Goal: Information Seeking & Learning: Learn about a topic

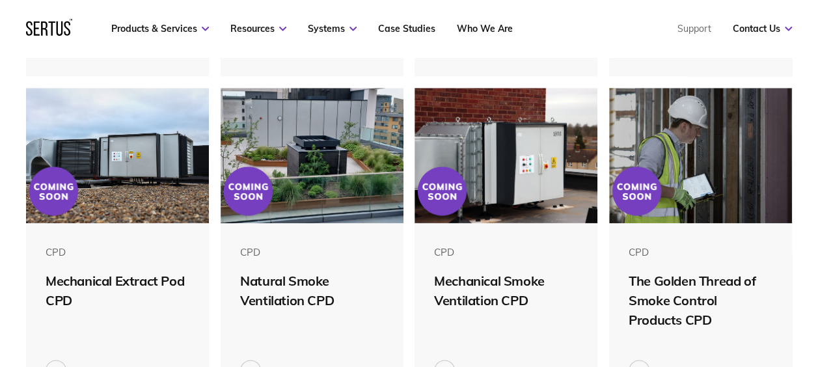
scroll to position [660, 0]
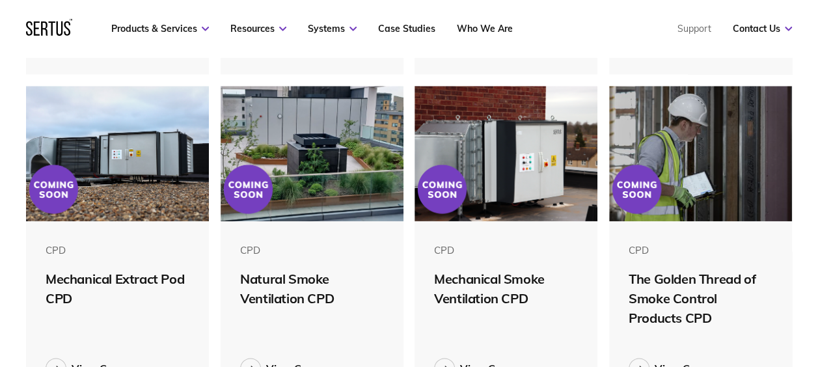
click at [472, 277] on div "Mechanical Smoke Ventilation CPD" at bounding box center [506, 288] width 144 height 39
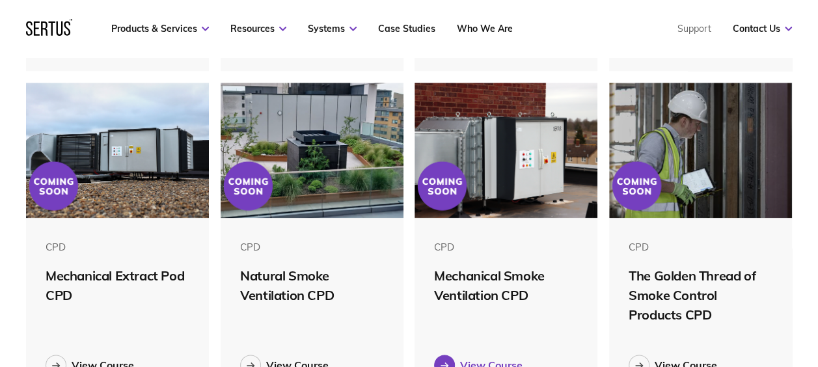
scroll to position [715, 0]
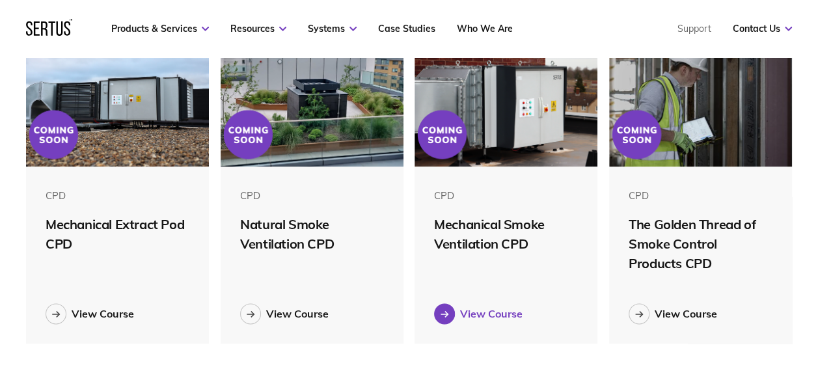
click at [475, 317] on div "View Course" at bounding box center [491, 313] width 62 height 13
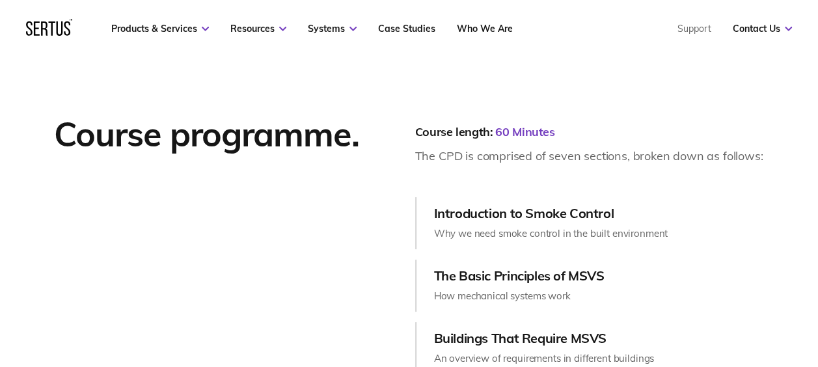
scroll to position [1430, 0]
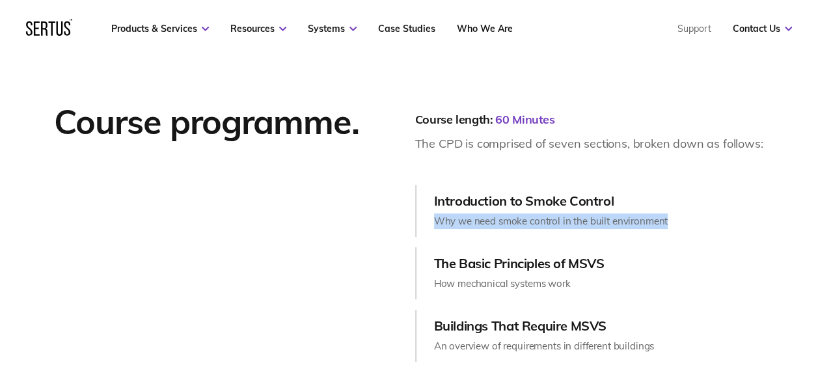
drag, startPoint x: 429, startPoint y: 218, endPoint x: 685, endPoint y: 209, distance: 255.8
click at [685, 209] on div "Introduction to Smoke Control Why we need smoke control in the built environment" at bounding box center [589, 211] width 348 height 52
click at [687, 213] on div "Introduction to Smoke Control Why we need smoke control in the built environment" at bounding box center [589, 211] width 348 height 52
click at [661, 210] on div "Introduction to Smoke Control Why we need smoke control in the built environment" at bounding box center [551, 211] width 234 height 36
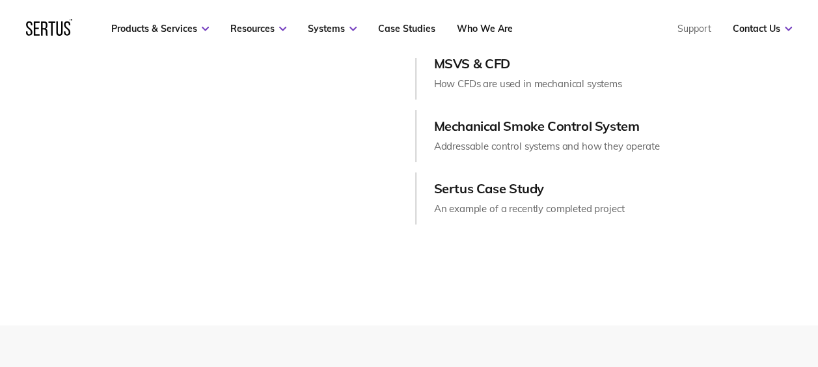
scroll to position [1815, 0]
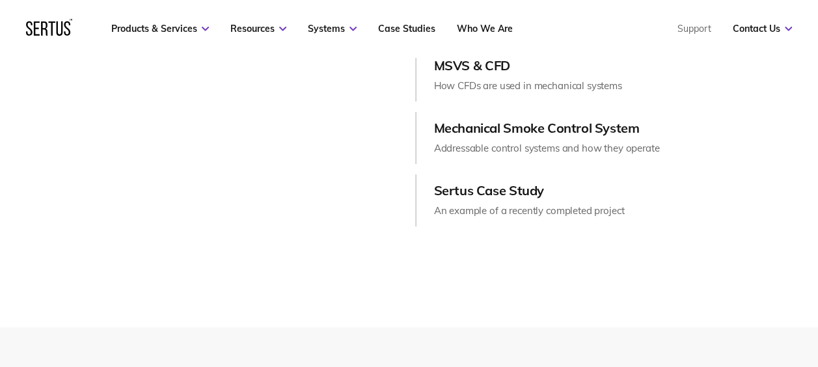
click at [548, 178] on div "Sertus Case Study An example of a recently completed project" at bounding box center [589, 200] width 348 height 52
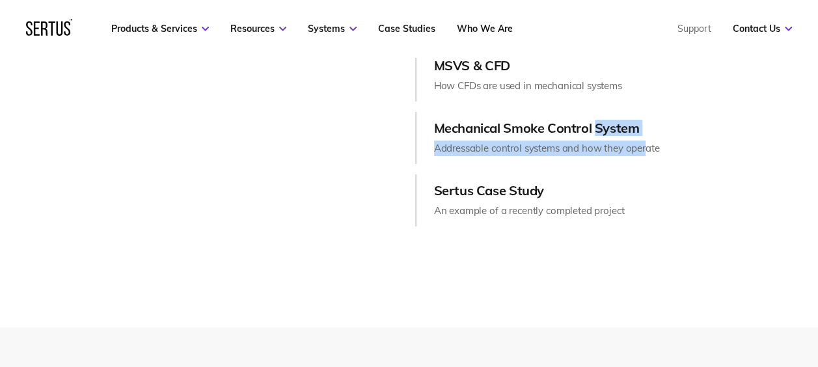
drag, startPoint x: 645, startPoint y: 138, endPoint x: 597, endPoint y: 124, distance: 49.6
click at [597, 124] on div "Mechanical Smoke Control System Addressable control systems and how they operate" at bounding box center [547, 138] width 226 height 36
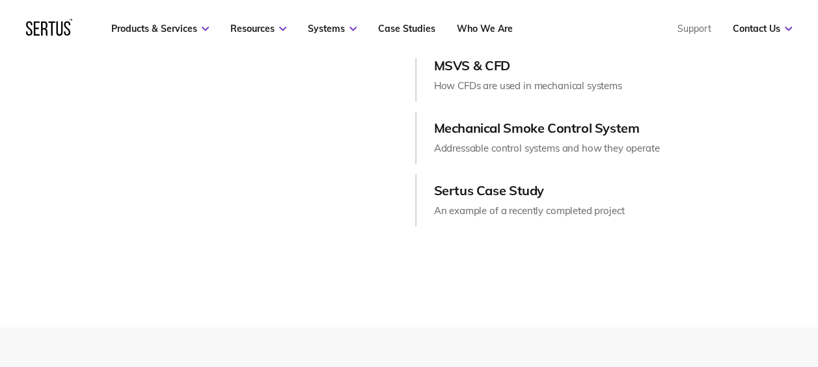
click at [662, 144] on div "Mechanical Smoke Control System Addressable control systems and how they operate" at bounding box center [589, 138] width 348 height 52
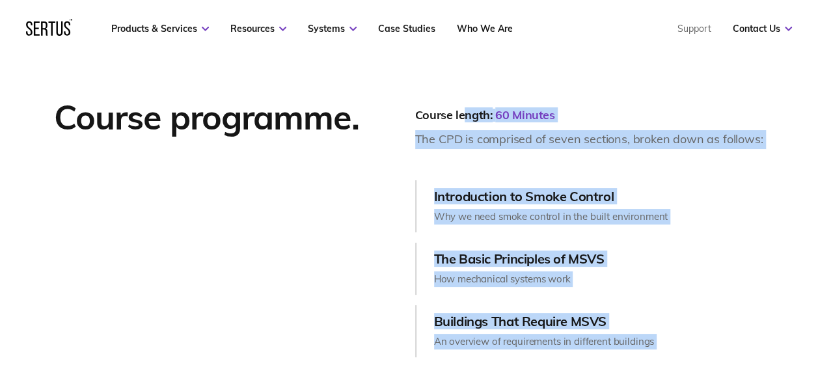
scroll to position [1430, 0]
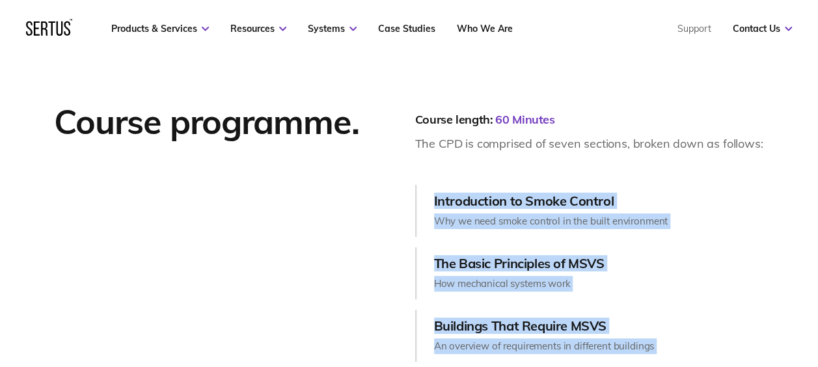
drag, startPoint x: 670, startPoint y: 148, endPoint x: 432, endPoint y: 182, distance: 240.4
click at [432, 182] on div "Course length: 60 Minutes The CPD is comprised of seven sections, broken down a…" at bounding box center [589, 355] width 348 height 511
copy div "Introduction to Smoke Control Why we need smoke control in the built environmen…"
click at [619, 206] on div "Introduction to Smoke Control" at bounding box center [551, 201] width 234 height 16
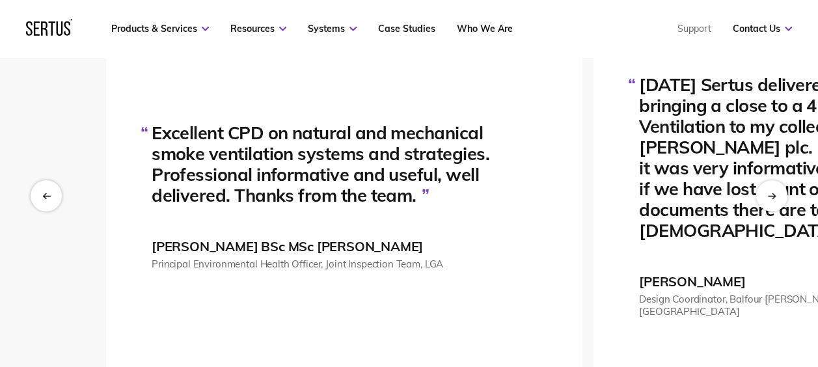
scroll to position [2200, 0]
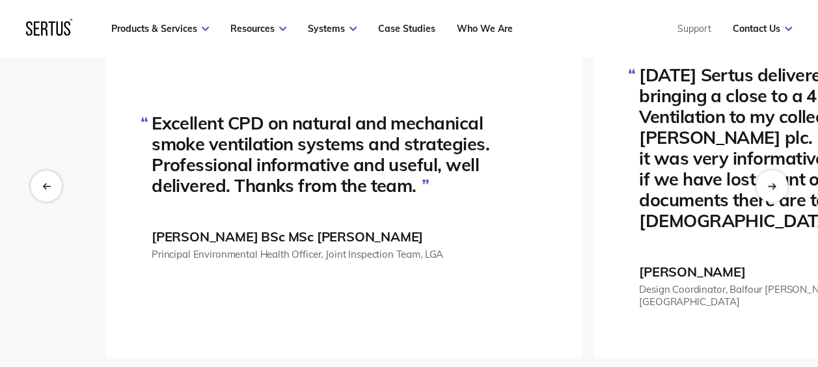
click at [768, 176] on div "Next slide" at bounding box center [771, 186] width 32 height 32
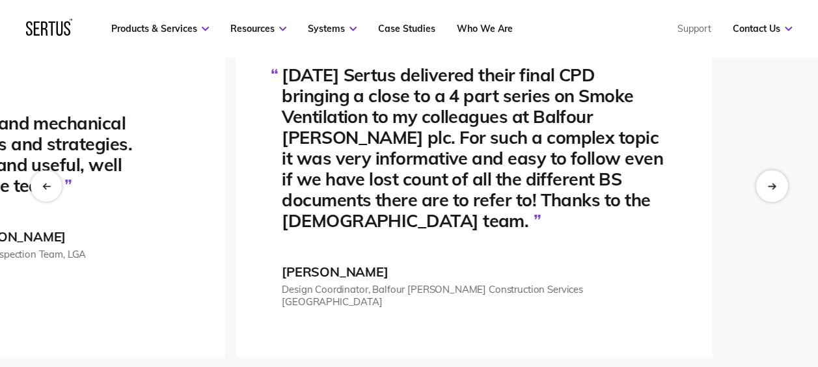
click at [771, 186] on icon "Next slide" at bounding box center [771, 186] width 7 height 0
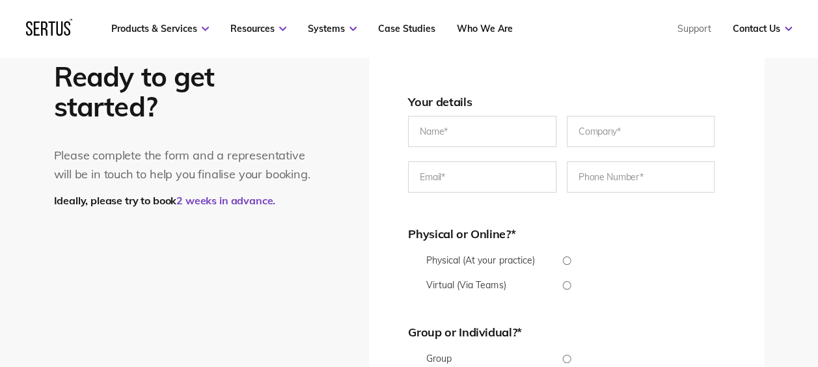
scroll to position [2696, 0]
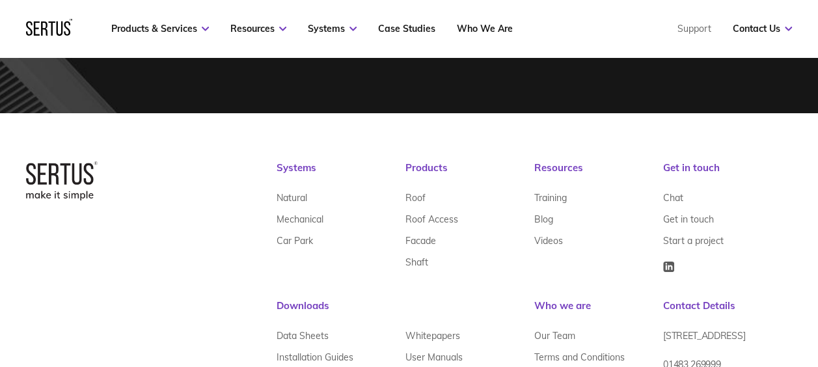
scroll to position [727, 0]
